Goal: Information Seeking & Learning: Learn about a topic

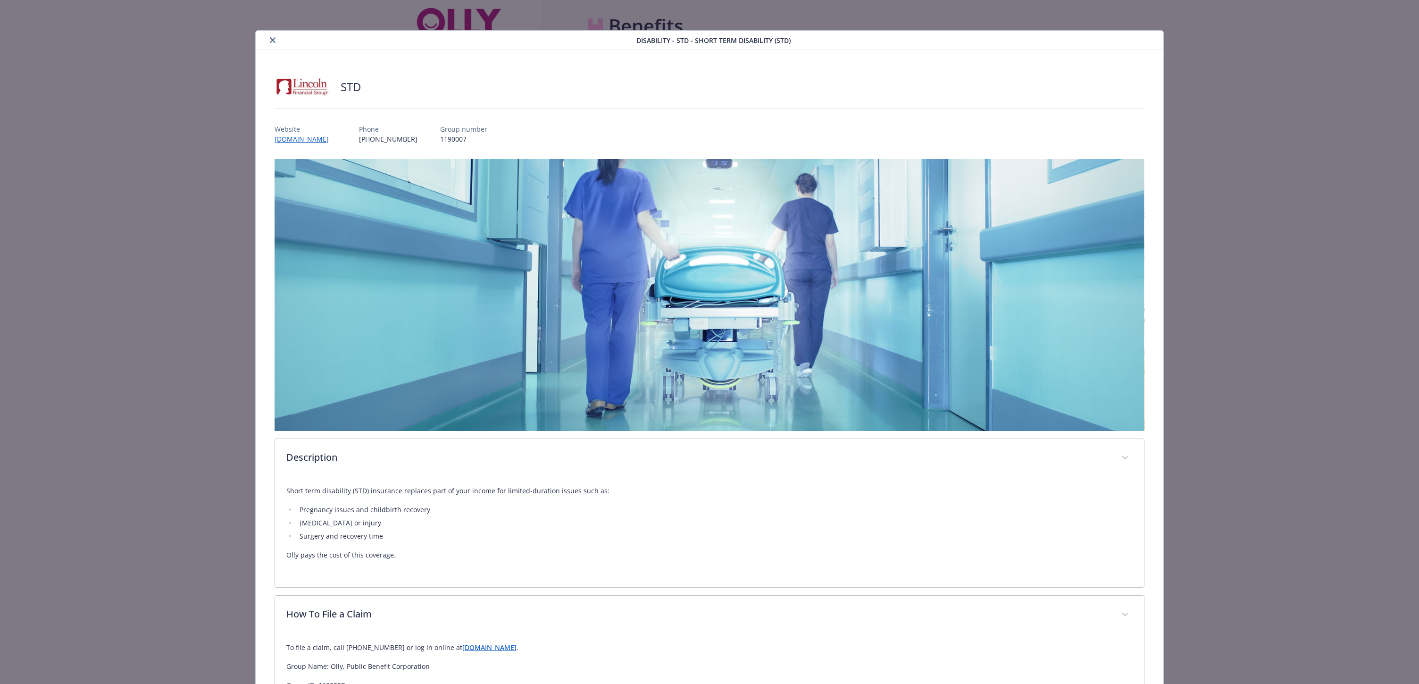
scroll to position [98, 0]
